Goal: Task Accomplishment & Management: Manage account settings

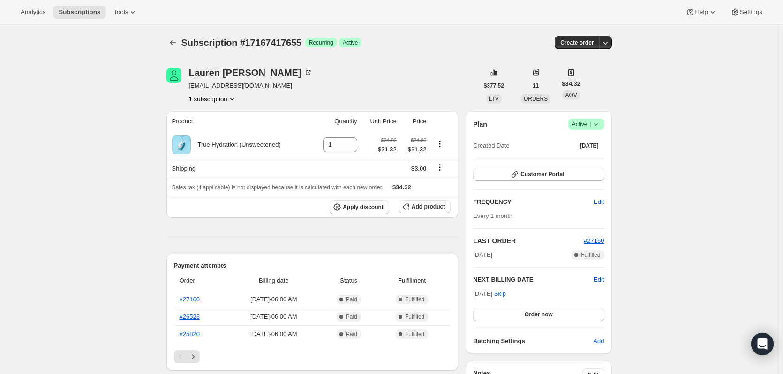
click at [601, 126] on icon at bounding box center [595, 124] width 9 height 9
click at [601, 159] on span "Cancel subscription" at bounding box center [589, 158] width 53 height 7
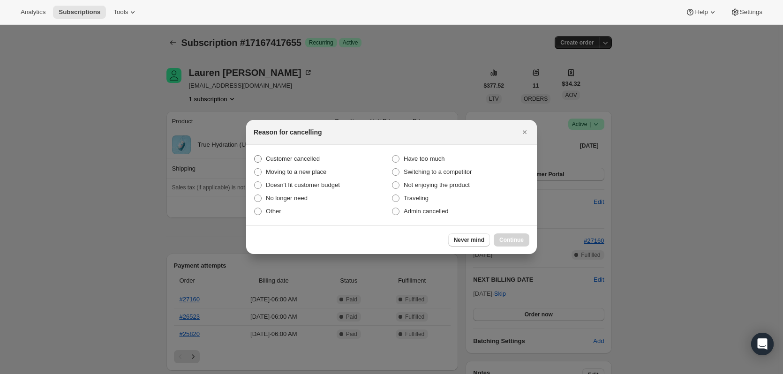
click at [286, 162] on span "Customer cancelled" at bounding box center [293, 158] width 54 height 7
click at [255, 156] on input "Customer cancelled" at bounding box center [254, 155] width 0 height 0
radio input "true"
drag, startPoint x: 520, startPoint y: 241, endPoint x: 514, endPoint y: 241, distance: 5.2
click at [519, 241] on span "Continue" at bounding box center [511, 240] width 24 height 8
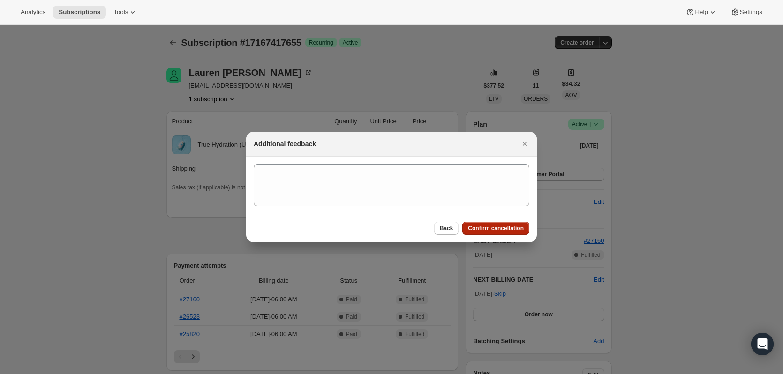
click at [487, 227] on span "Confirm cancellation" at bounding box center [496, 229] width 56 height 8
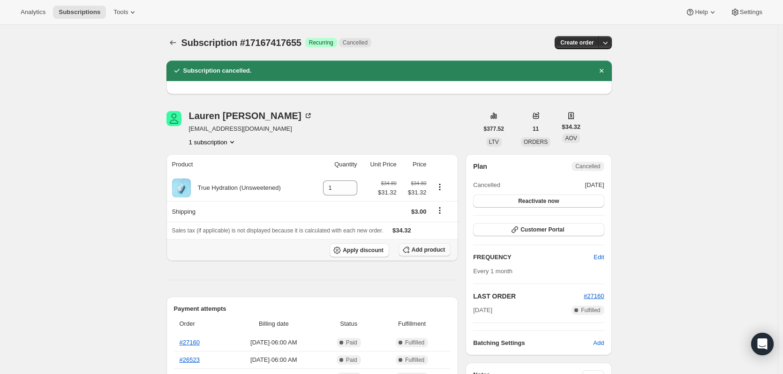
click at [431, 251] on span "Add product" at bounding box center [428, 250] width 33 height 8
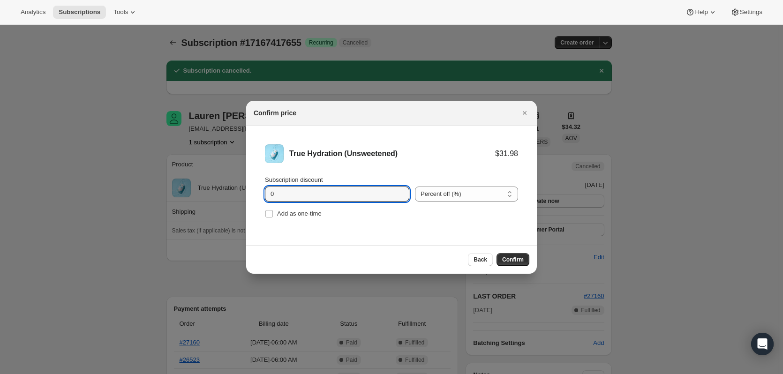
drag, startPoint x: 310, startPoint y: 196, endPoint x: 212, endPoint y: 196, distance: 98.0
type input "15"
click at [513, 257] on span "Confirm" at bounding box center [513, 260] width 22 height 8
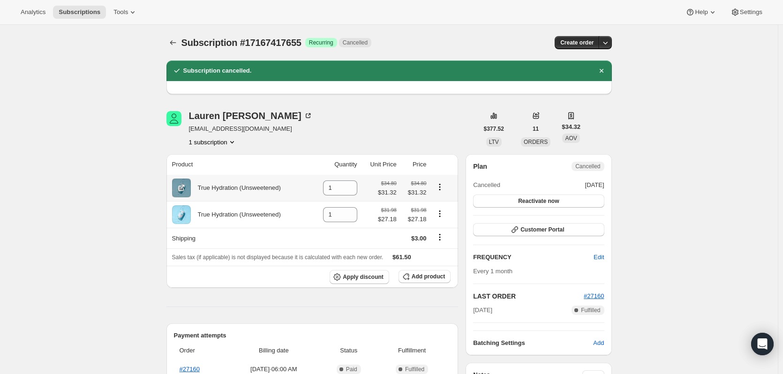
click at [440, 188] on icon "Product actions" at bounding box center [439, 186] width 1 height 1
click at [436, 186] on button "Product actions" at bounding box center [439, 187] width 15 height 10
click at [354, 189] on icon at bounding box center [350, 190] width 9 height 9
type input "0"
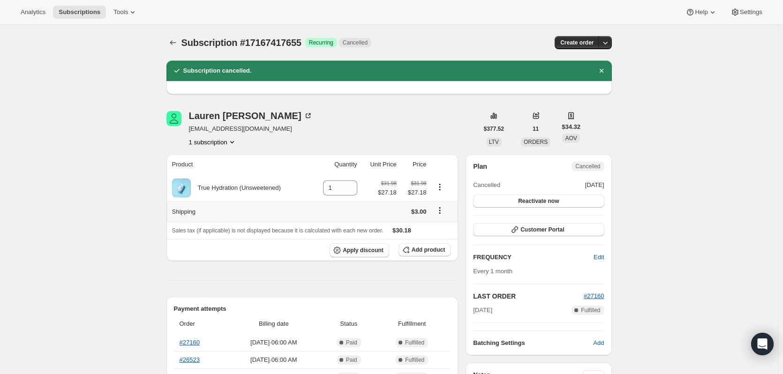
click at [443, 210] on icon "Shipping actions" at bounding box center [439, 210] width 9 height 9
click at [441, 226] on span "Edit shipping rate" at bounding box center [441, 229] width 47 height 7
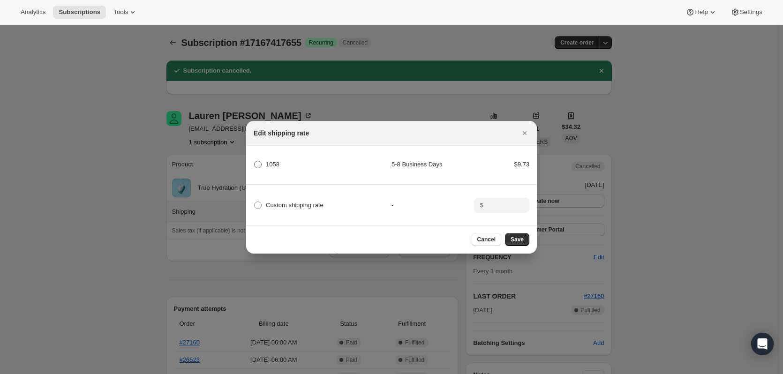
drag, startPoint x: 269, startPoint y: 161, endPoint x: 326, endPoint y: 182, distance: 60.7
click at [270, 161] on span "1058" at bounding box center [273, 164] width 14 height 7
click at [255, 161] on input "1058" at bounding box center [254, 161] width 0 height 0
radio input "true"
click at [517, 243] on span "Save" at bounding box center [517, 240] width 13 height 8
